Goal: Task Accomplishment & Management: Manage account settings

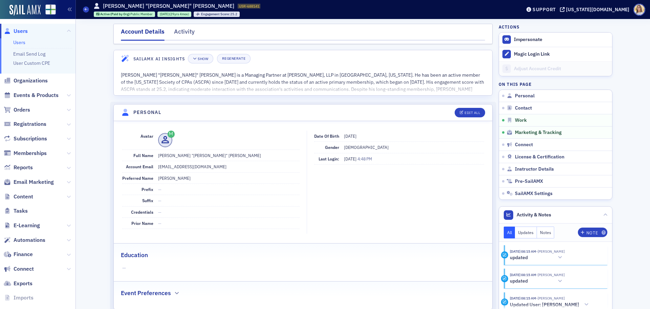
scroll to position [642, 0]
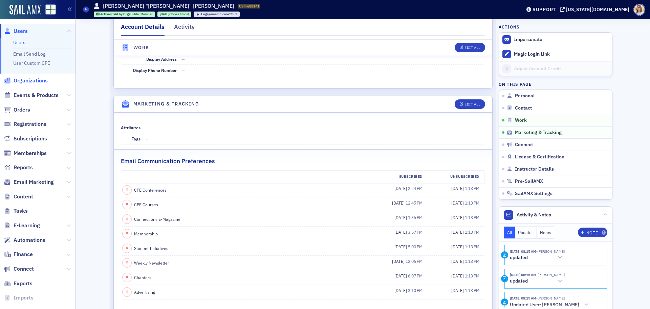
click at [29, 80] on span "Organizations" at bounding box center [31, 80] width 34 height 7
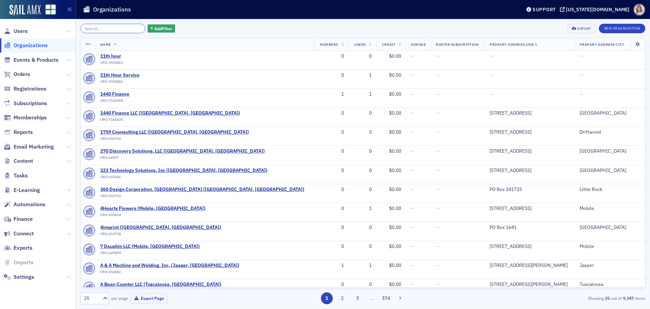
click at [101, 29] on input "search" at bounding box center [113, 28] width 65 height 9
paste input "[PERSON_NAME]"
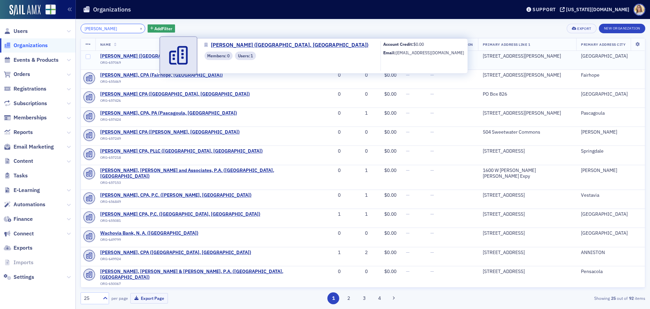
type input "[PERSON_NAME]"
click at [142, 53] on span "[PERSON_NAME] ([GEOGRAPHIC_DATA], [GEOGRAPHIC_DATA])" at bounding box center [170, 56] width 140 height 6
select select "US"
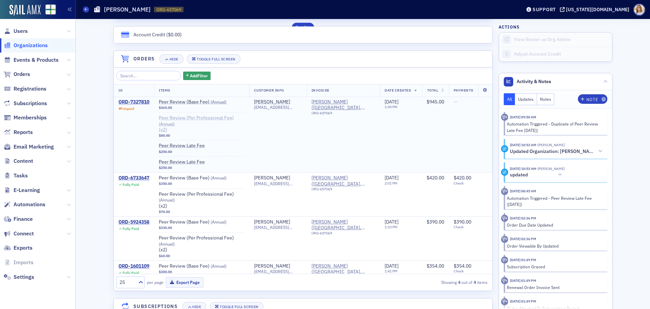
scroll to position [440, 0]
click at [140, 102] on div "ORD-7327810" at bounding box center [134, 102] width 31 height 6
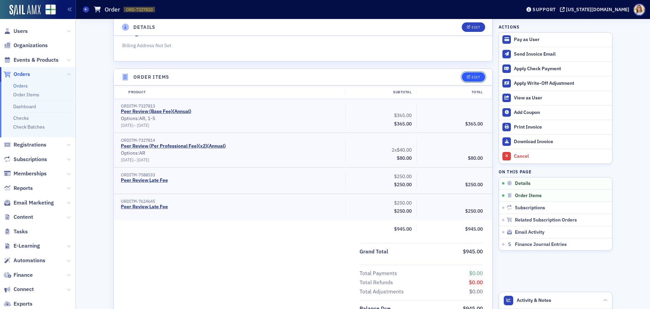
click at [473, 77] on div "Edit" at bounding box center [476, 77] width 8 height 4
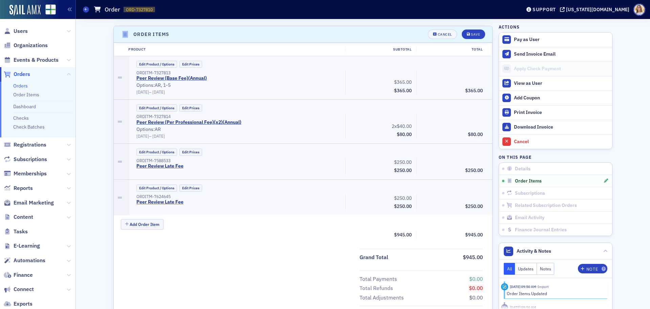
scroll to position [215, 0]
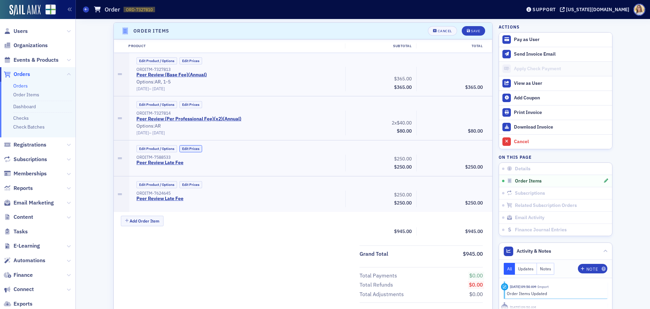
click at [192, 147] on button "Edit Prices" at bounding box center [191, 148] width 23 height 7
drag, startPoint x: 467, startPoint y: 155, endPoint x: 533, endPoint y: 167, distance: 66.5
click at [533, 167] on div "Details Unpaid Customer [PERSON_NAME] Invoicee [PERSON_NAME] Date Created [DATE…" at bounding box center [363, 314] width 565 height 1021
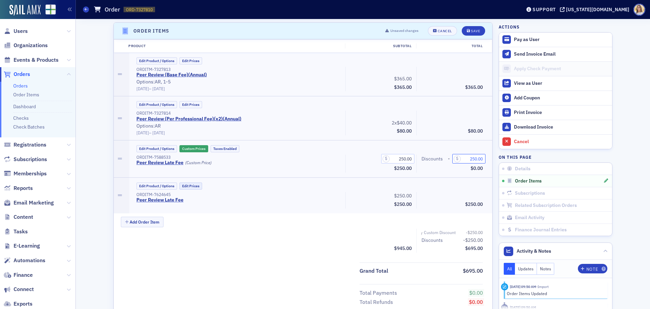
type input "250.00"
click at [184, 184] on button "Edit Prices" at bounding box center [191, 185] width 23 height 7
drag, startPoint x: 473, startPoint y: 196, endPoint x: 528, endPoint y: 200, distance: 55.7
type input "250.00"
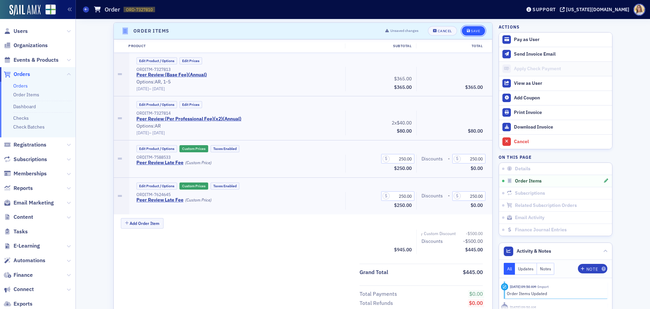
click at [479, 34] on button "Save" at bounding box center [473, 30] width 23 height 9
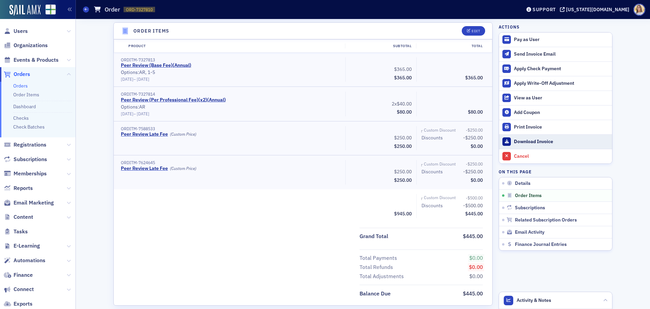
click at [545, 139] on div "Download Invoice" at bounding box center [561, 142] width 95 height 6
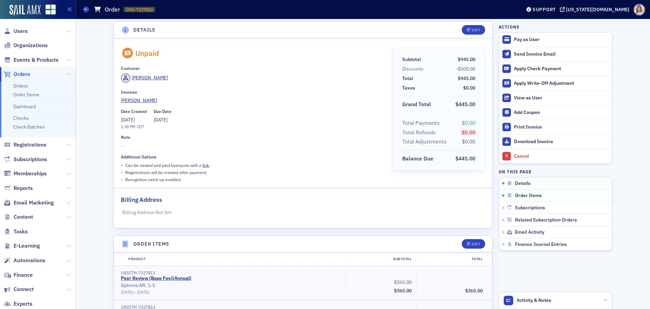
scroll to position [0, 0]
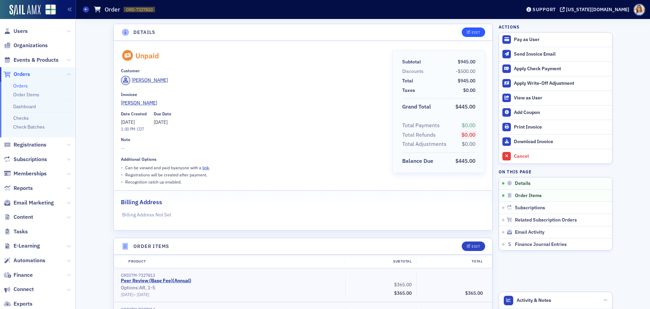
click at [469, 33] on span "Edit" at bounding box center [473, 32] width 13 height 4
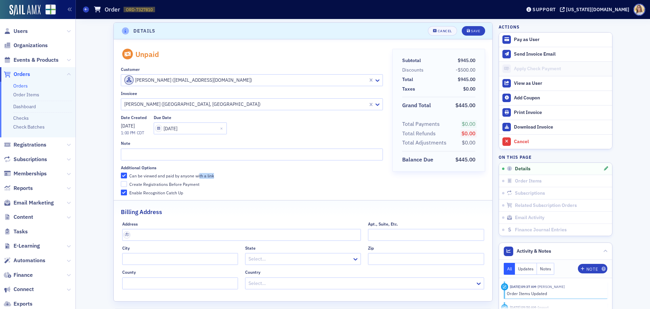
drag, startPoint x: 221, startPoint y: 177, endPoint x: 195, endPoint y: 175, distance: 25.8
click at [195, 175] on label "Can be viewed and paid by anyone with a link" at bounding box center [252, 175] width 262 height 6
click at [236, 176] on label "Can be viewed and paid by anyone with a link" at bounding box center [252, 175] width 262 height 6
click at [127, 176] on input "Can be viewed and paid by anyone with a link" at bounding box center [124, 175] width 6 height 6
checkbox input "false"
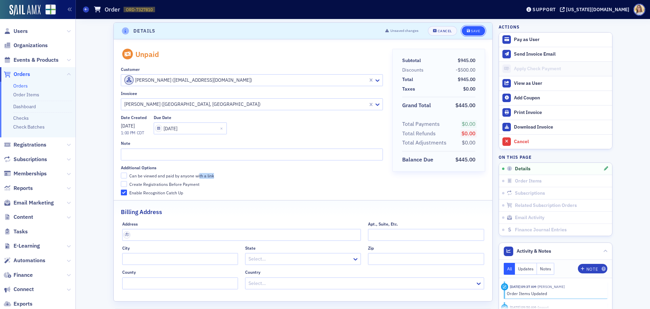
click at [474, 30] on div "Save" at bounding box center [475, 31] width 9 height 4
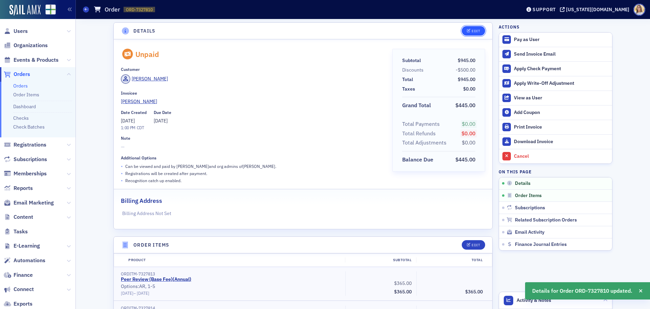
click at [474, 35] on button "Edit" at bounding box center [473, 30] width 23 height 9
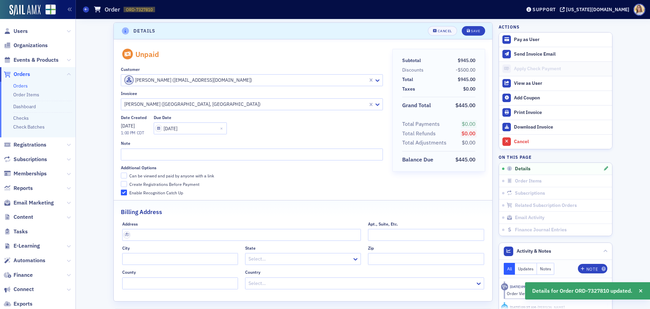
scroll to position [73, 0]
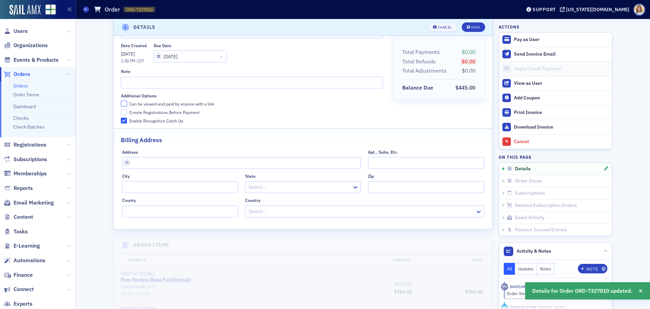
click at [124, 102] on input "Can be viewed and paid by anyone with a link" at bounding box center [124, 104] width 6 height 6
checkbox input "true"
click at [473, 28] on div "Save" at bounding box center [475, 27] width 9 height 4
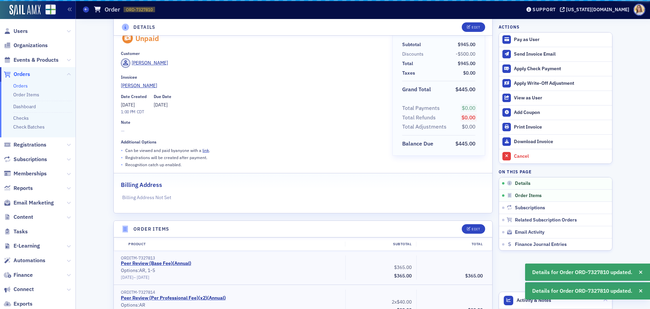
scroll to position [1, 0]
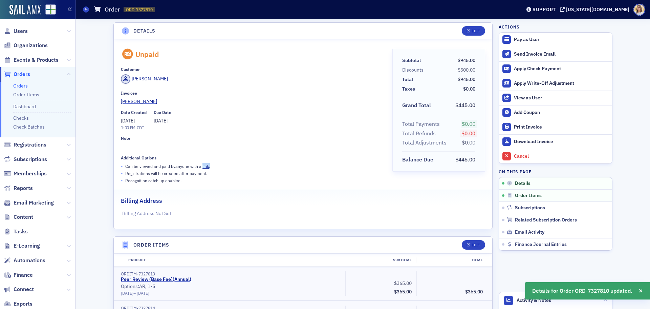
drag, startPoint x: 216, startPoint y: 165, endPoint x: 200, endPoint y: 168, distance: 16.5
click at [200, 168] on div "• Can be viewed and paid by anyone with a link ." at bounding box center [252, 166] width 262 height 7
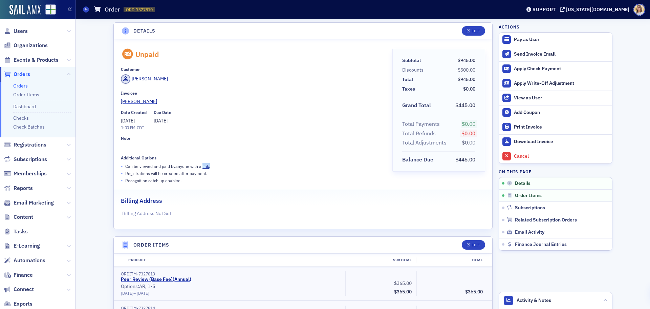
copy p "link ."
drag, startPoint x: 20, startPoint y: 30, endPoint x: 24, endPoint y: 30, distance: 4.4
click at [20, 30] on span "Users" at bounding box center [21, 30] width 14 height 7
